Goal: Navigation & Orientation: Find specific page/section

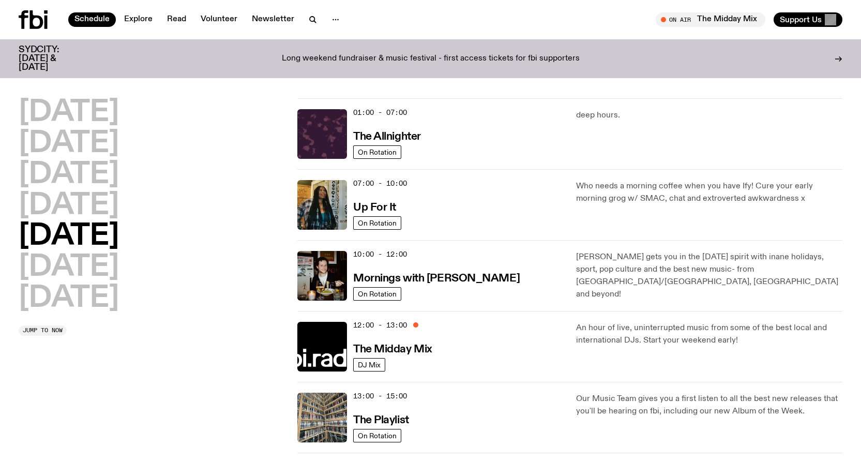
click at [428, 184] on div "07:00 - 10:00 Up For It" at bounding box center [458, 205] width 210 height 50
click at [336, 201] on img at bounding box center [322, 205] width 50 height 50
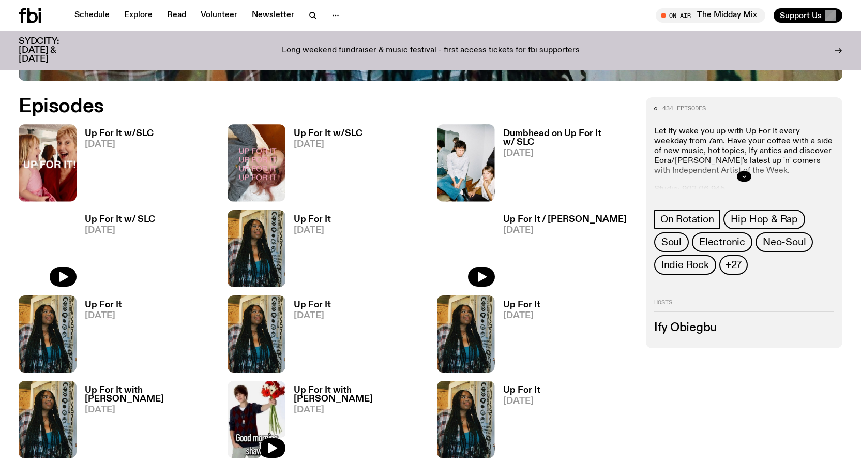
scroll to position [511, 0]
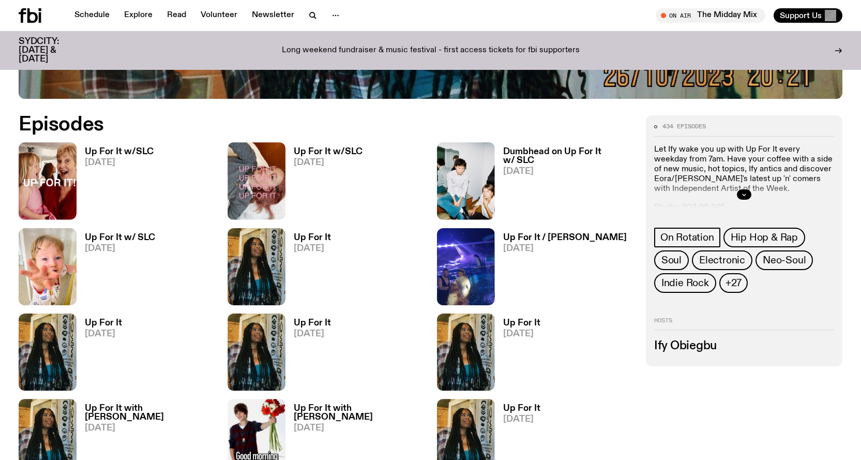
click at [125, 148] on h3 "Up For It w/SLC" at bounding box center [119, 151] width 69 height 9
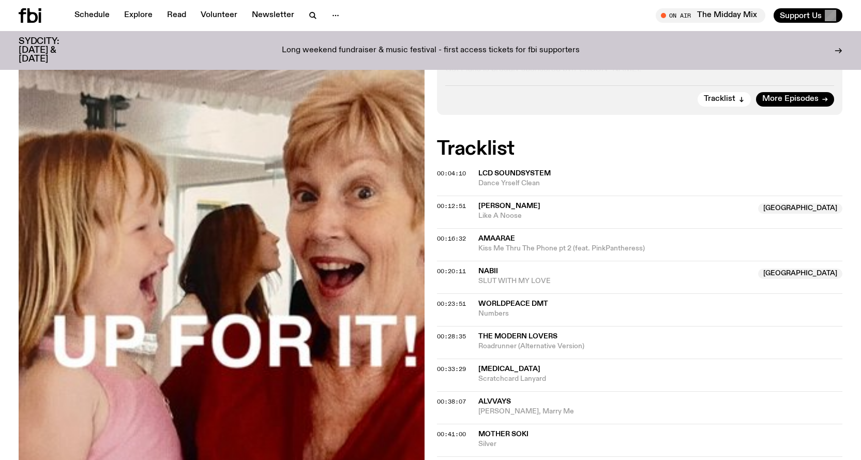
scroll to position [305, 0]
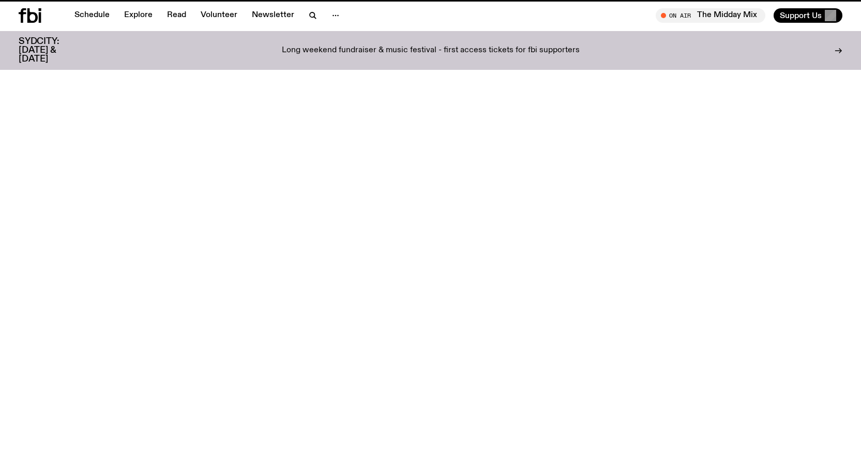
scroll to position [511, 0]
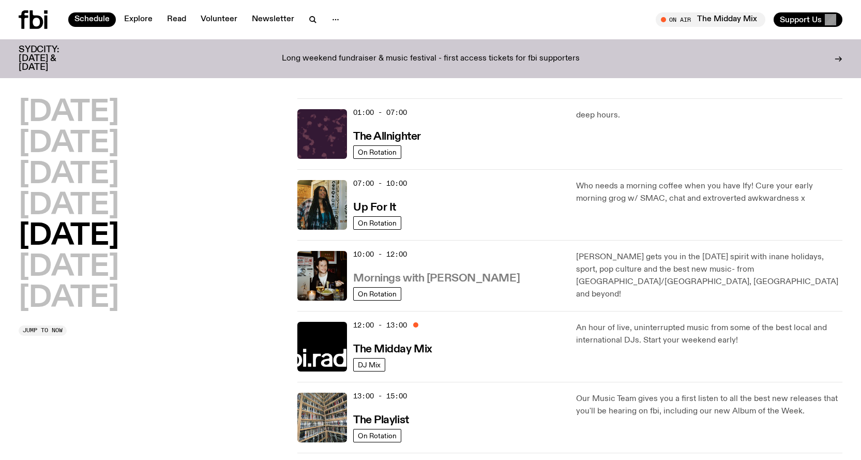
click at [445, 276] on h3 "Mornings with [PERSON_NAME]" at bounding box center [436, 278] width 166 height 11
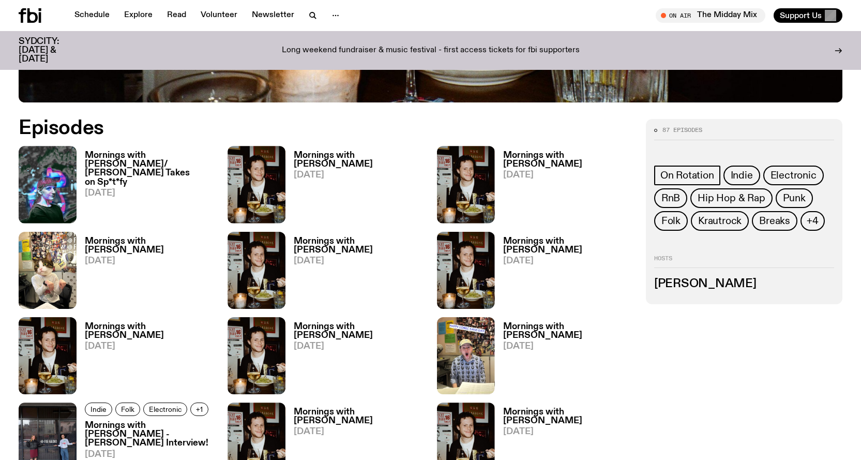
scroll to position [512, 0]
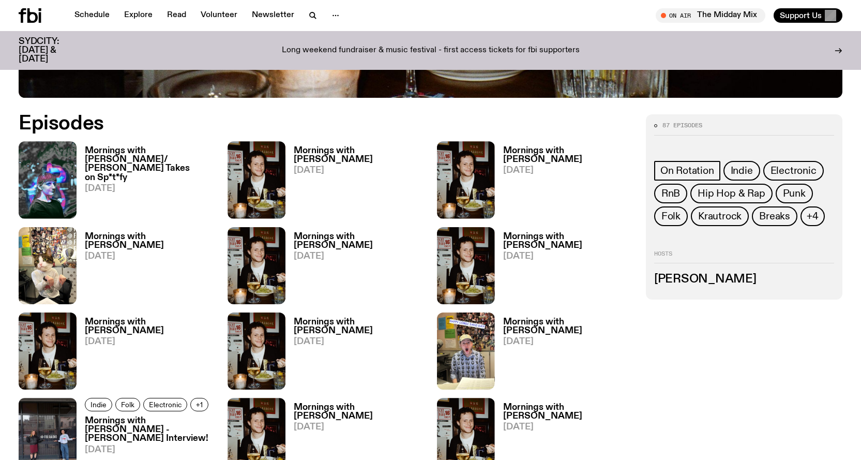
click at [102, 154] on h3 "Mornings with [PERSON_NAME]/ [PERSON_NAME] Takes on Sp*t*fy" at bounding box center [150, 163] width 130 height 35
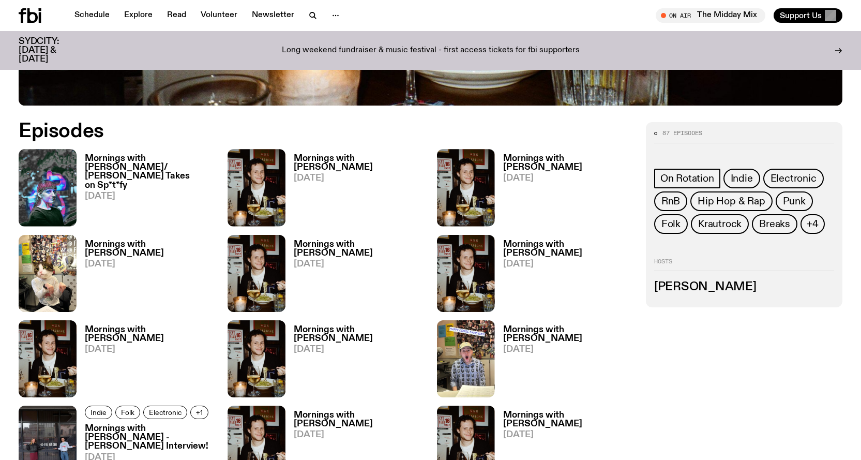
scroll to position [504, 0]
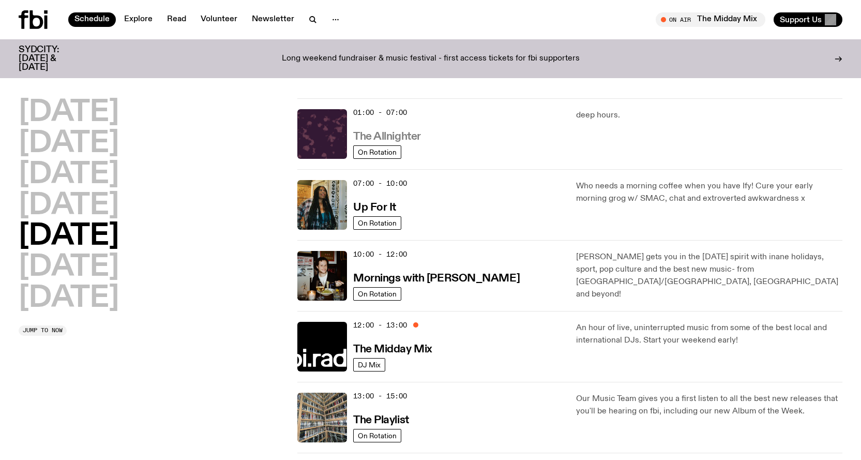
click at [413, 131] on h3 "The Allnighter" at bounding box center [387, 136] width 68 height 11
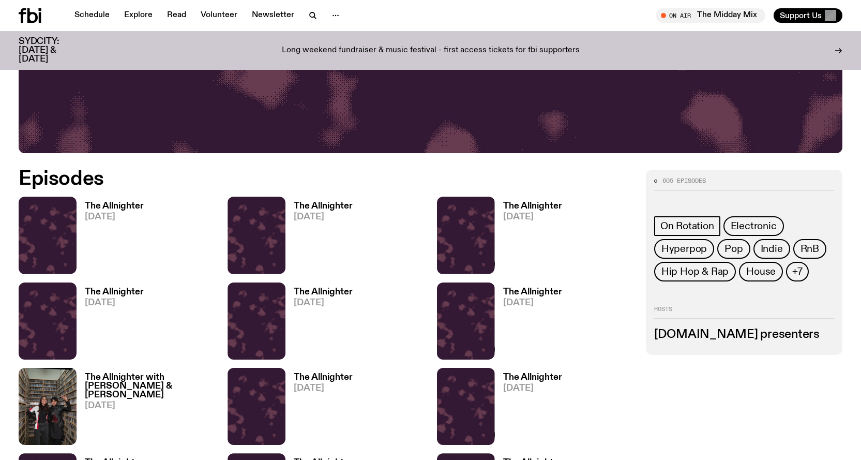
scroll to position [461, 0]
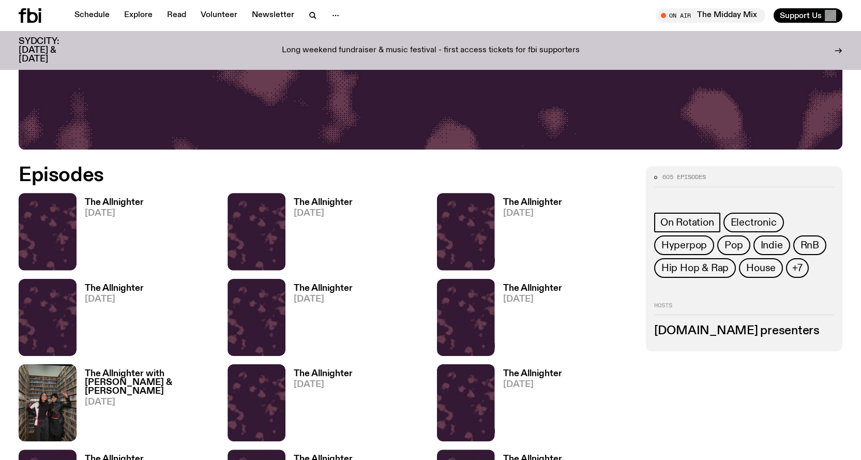
click at [107, 200] on h3 "The Allnighter" at bounding box center [114, 202] width 59 height 9
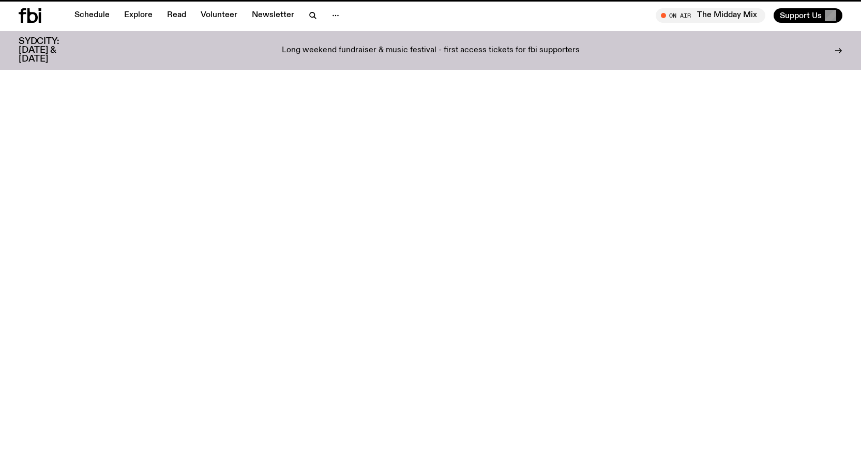
scroll to position [461, 0]
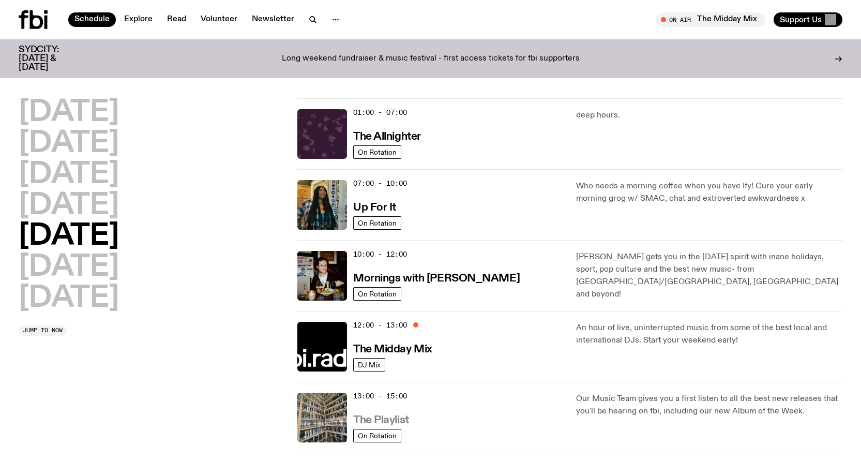
click at [401, 418] on h3 "The Playlist" at bounding box center [381, 420] width 56 height 11
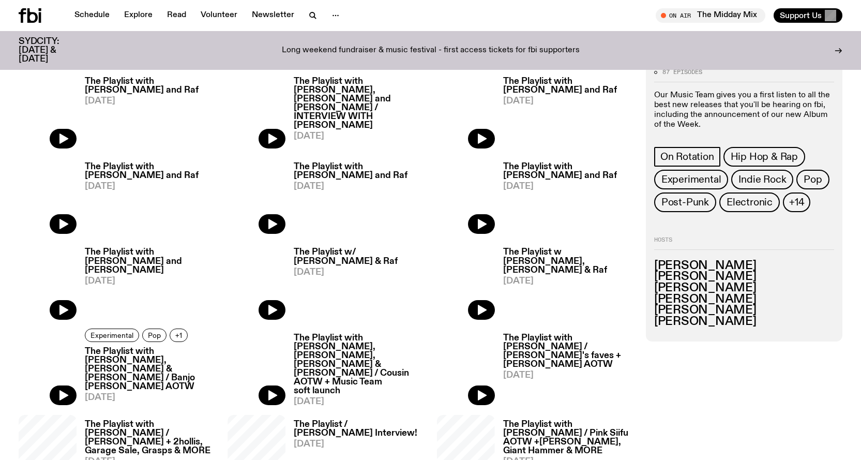
scroll to position [510, 0]
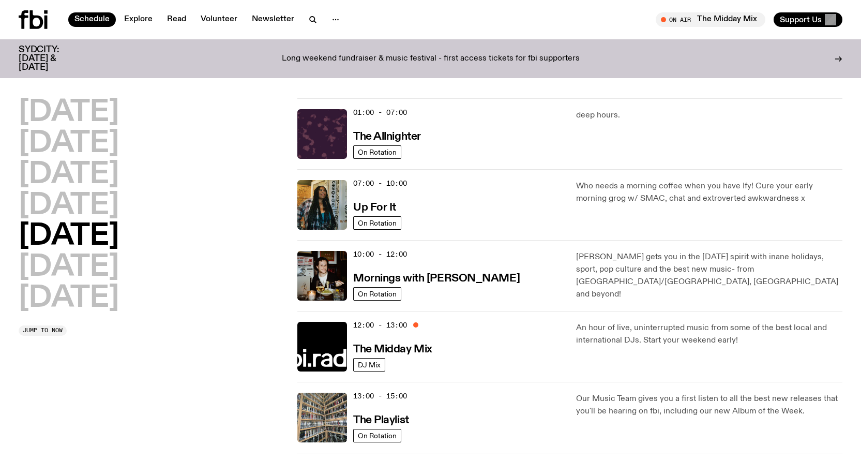
click at [416, 324] on div at bounding box center [415, 324] width 5 height 5
click at [707, 21] on span "Tune in live" at bounding box center [713, 20] width 93 height 8
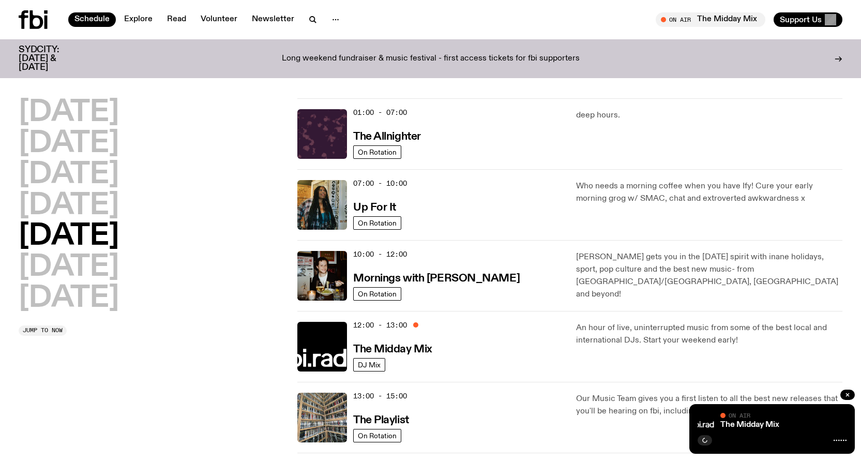
drag, startPoint x: 756, startPoint y: 430, endPoint x: 832, endPoint y: 412, distance: 78.0
click at [757, 429] on div "The Midday Mix On Air On Air" at bounding box center [771, 429] width 165 height 50
click at [851, 393] on button "button" at bounding box center [847, 394] width 14 height 10
